Goal: Task Accomplishment & Management: Manage account settings

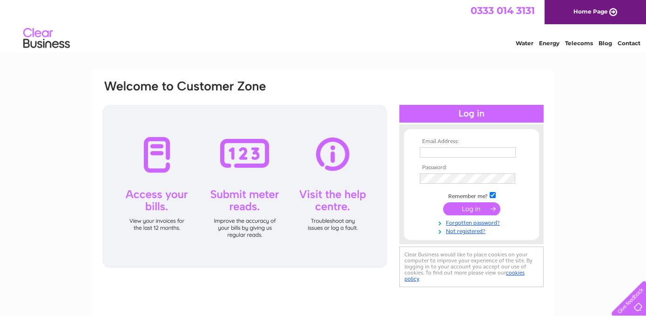
type input "valerie@aduv.co.uk"
click at [478, 208] on input "submit" at bounding box center [471, 208] width 57 height 13
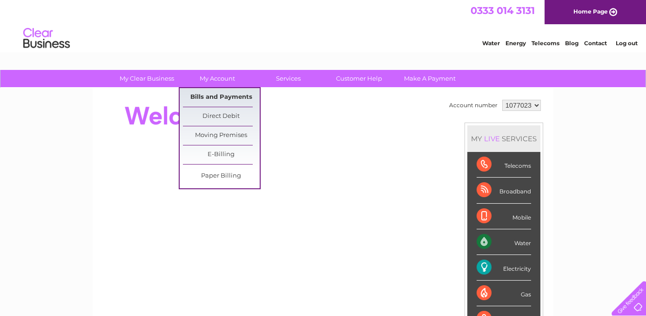
click at [226, 94] on link "Bills and Payments" at bounding box center [221, 97] width 77 height 19
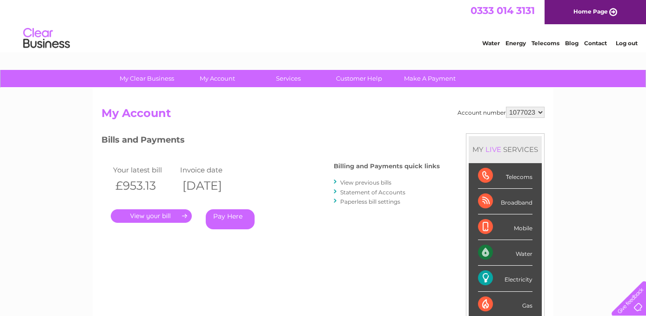
click at [163, 218] on link "." at bounding box center [151, 216] width 81 height 14
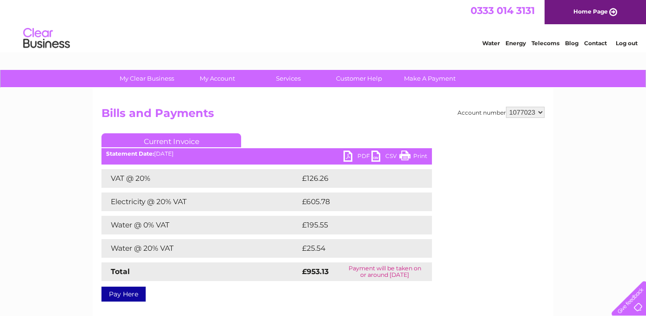
click at [418, 158] on link "Print" at bounding box center [414, 157] width 28 height 14
click at [365, 154] on link "PDF" at bounding box center [358, 157] width 28 height 14
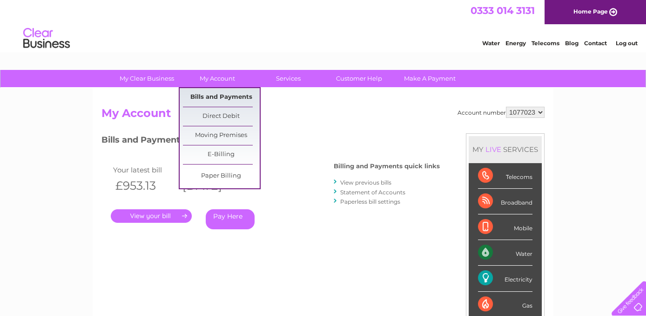
click at [238, 94] on link "Bills and Payments" at bounding box center [221, 97] width 77 height 19
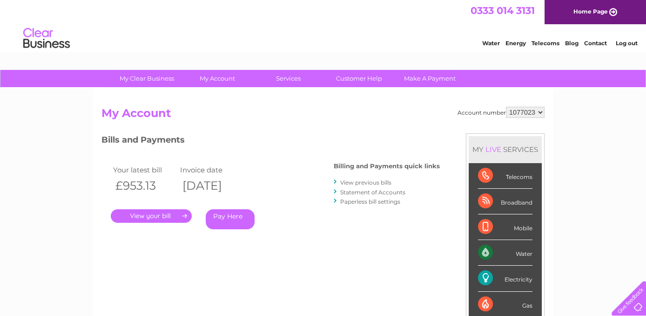
click at [374, 183] on link "View previous bills" at bounding box center [365, 182] width 51 height 7
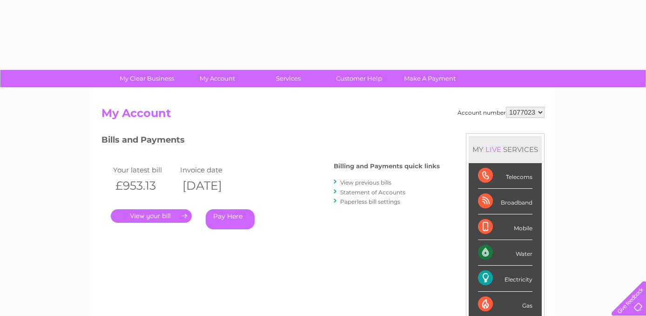
click at [372, 181] on link "View previous bills" at bounding box center [365, 182] width 51 height 7
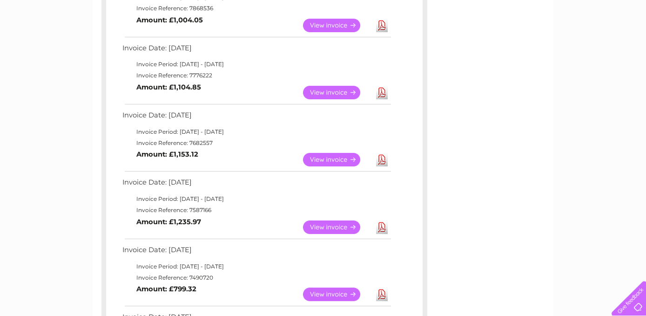
scroll to position [341, 0]
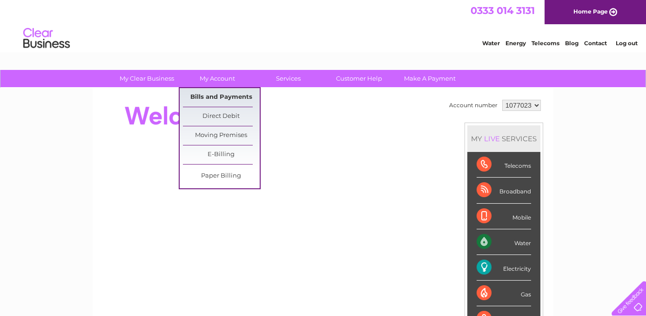
click at [221, 97] on link "Bills and Payments" at bounding box center [221, 97] width 77 height 19
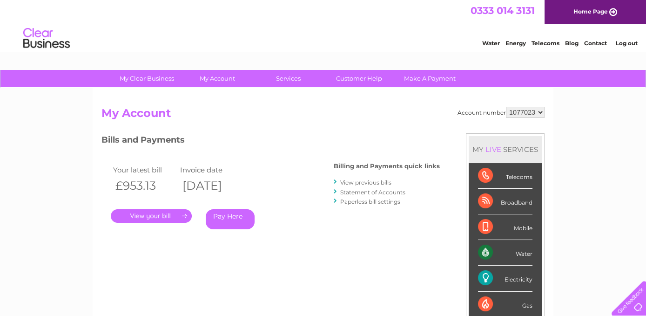
click at [382, 184] on link "View previous bills" at bounding box center [365, 182] width 51 height 7
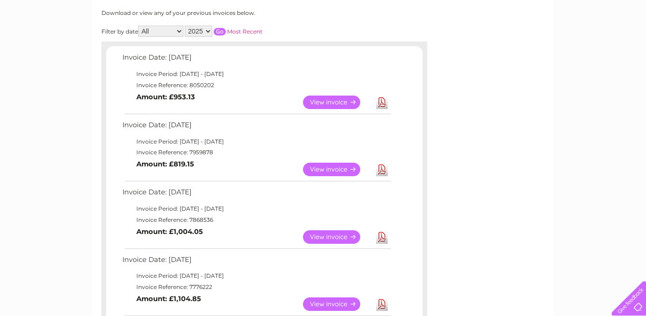
scroll to position [124, 0]
click at [314, 236] on link "View" at bounding box center [337, 237] width 68 height 14
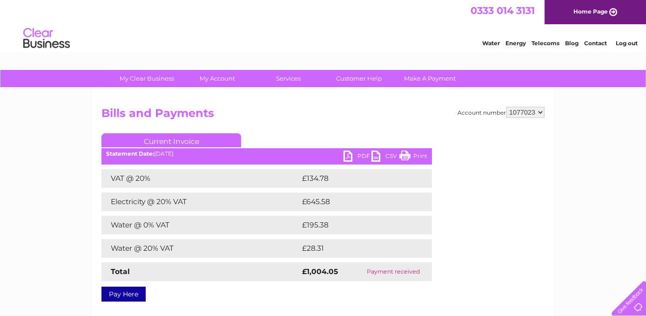
click at [419, 154] on link "Print" at bounding box center [414, 157] width 28 height 14
